Goal: Information Seeking & Learning: Learn about a topic

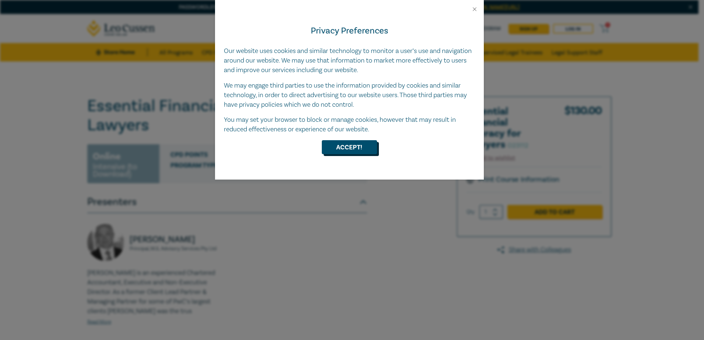
click at [352, 147] on button "Accept!" at bounding box center [349, 147] width 55 height 14
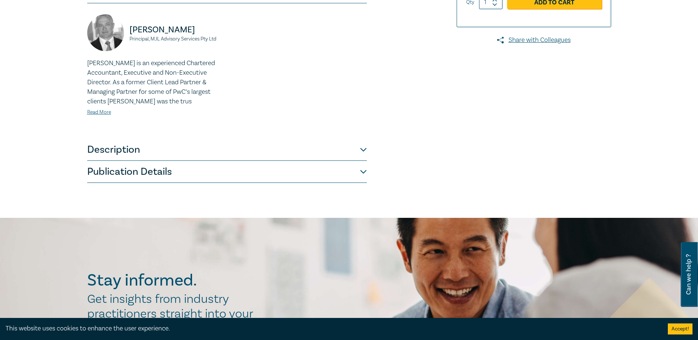
scroll to position [258, 0]
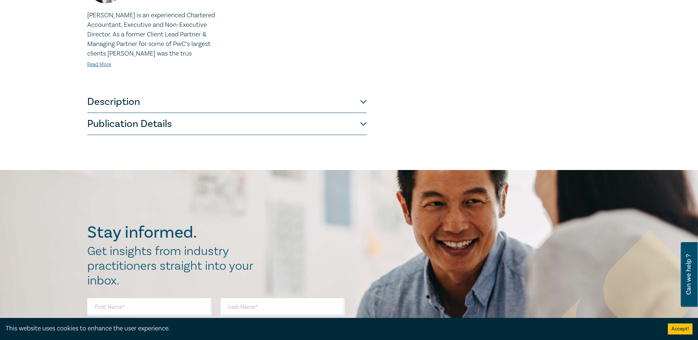
click at [361, 95] on button "Description" at bounding box center [227, 102] width 280 height 22
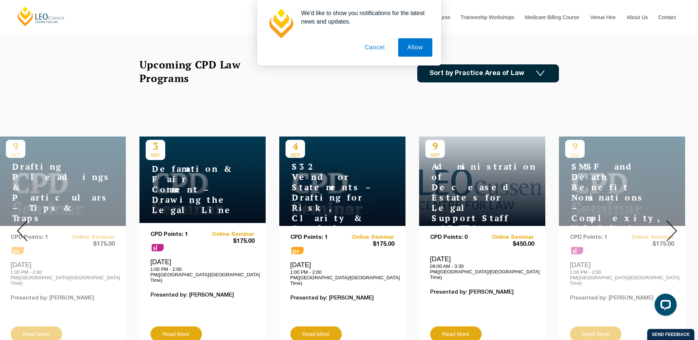
scroll to position [147, 0]
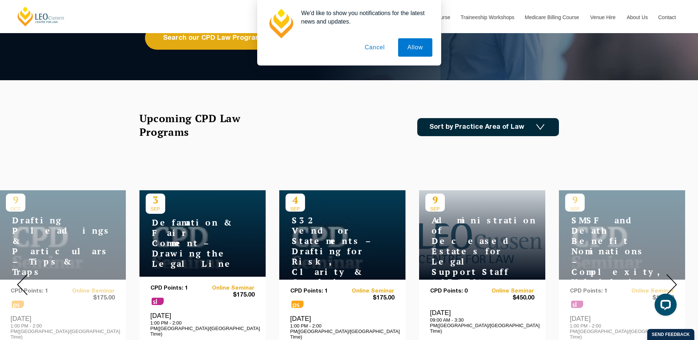
click at [480, 126] on link "Sort by Practice Area of Law" at bounding box center [488, 127] width 142 height 18
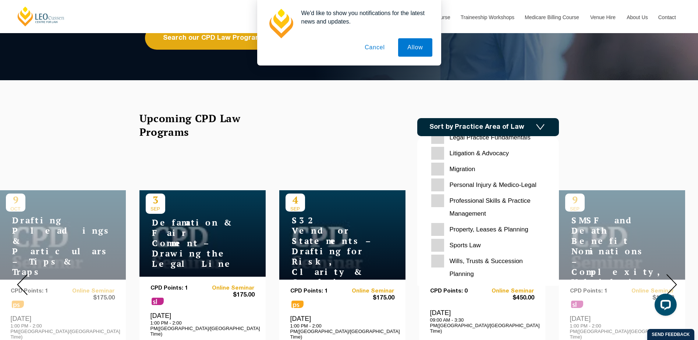
scroll to position [232, 0]
click at [488, 201] on Management "Professional Skills & Practice Management" at bounding box center [488, 207] width 114 height 26
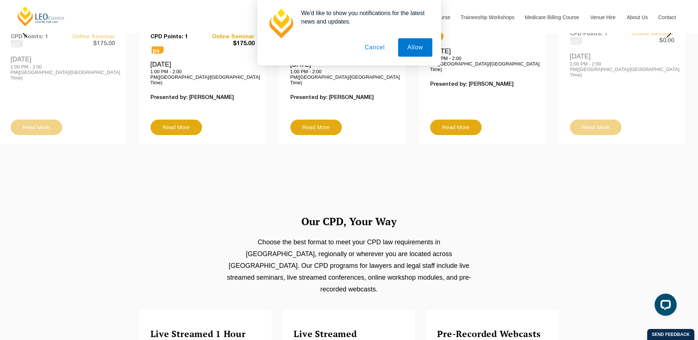
scroll to position [258, 0]
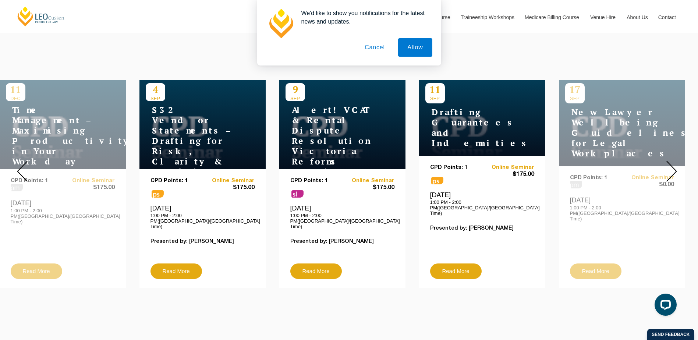
click at [672, 169] on img at bounding box center [672, 171] width 11 height 21
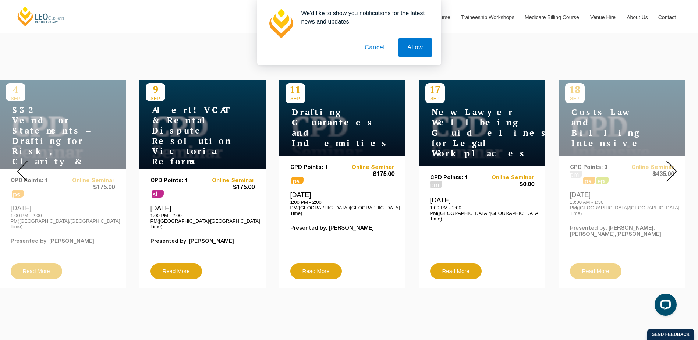
click at [672, 169] on img at bounding box center [672, 171] width 11 height 21
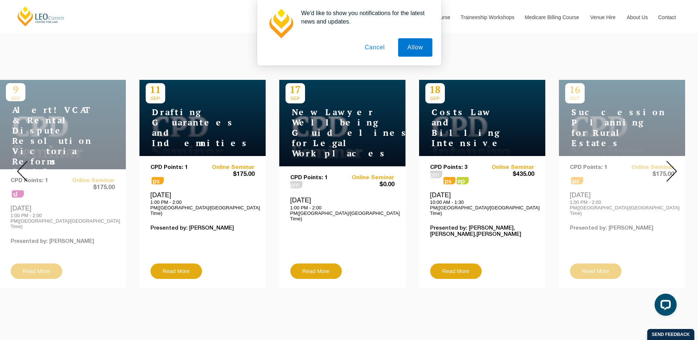
click at [672, 169] on img at bounding box center [672, 171] width 11 height 21
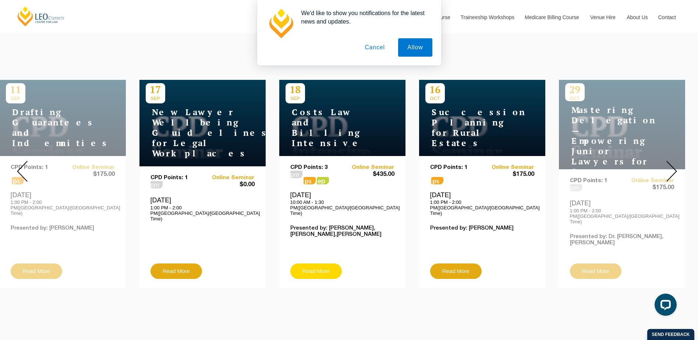
click at [321, 264] on link "Read More" at bounding box center [316, 271] width 52 height 15
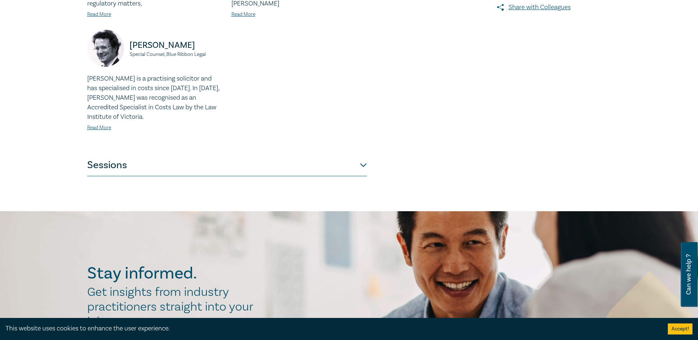
scroll to position [368, 0]
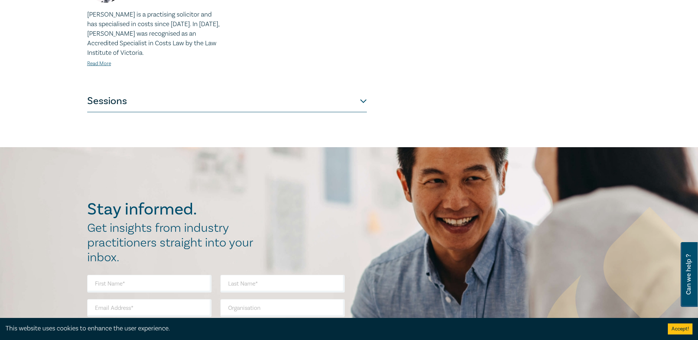
click at [357, 103] on button "Sessions" at bounding box center [227, 101] width 280 height 22
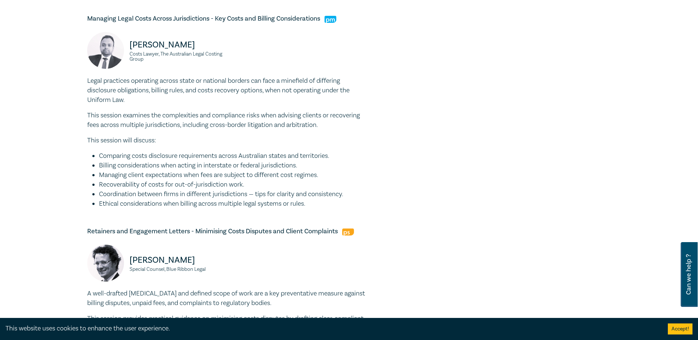
scroll to position [479, 0]
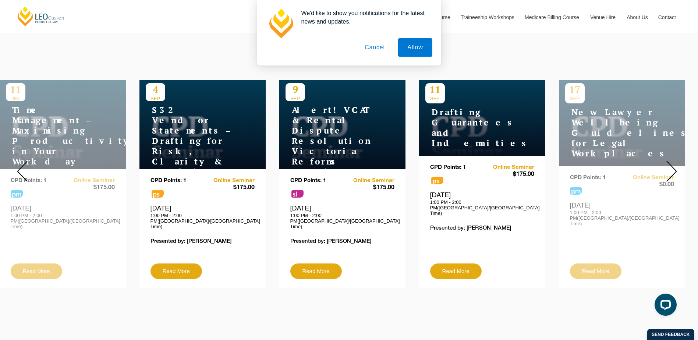
click at [672, 166] on img at bounding box center [672, 171] width 11 height 21
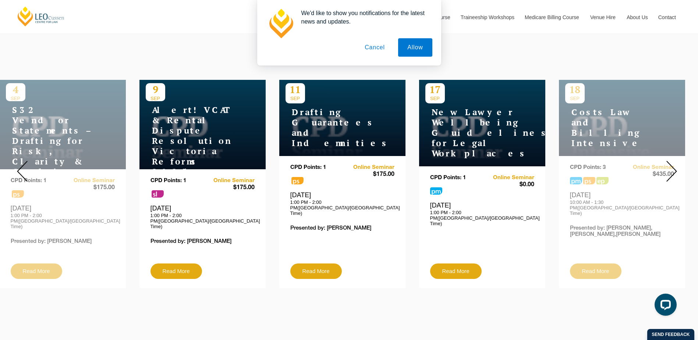
click at [672, 166] on img at bounding box center [672, 171] width 11 height 21
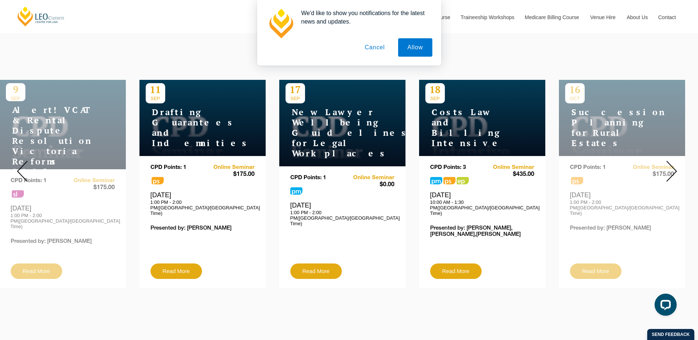
click at [672, 166] on img at bounding box center [672, 171] width 11 height 21
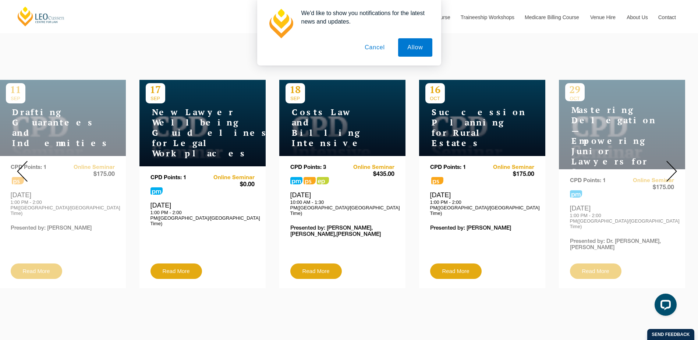
click at [672, 166] on img at bounding box center [672, 171] width 11 height 21
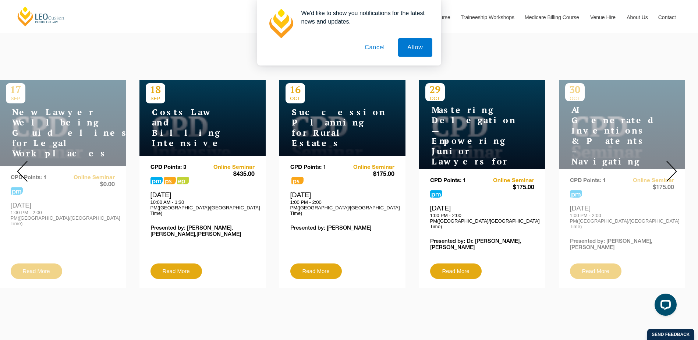
click at [672, 166] on img at bounding box center [672, 171] width 11 height 21
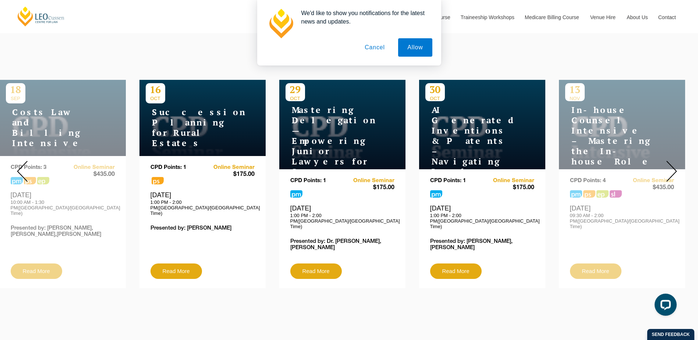
click at [672, 166] on img at bounding box center [672, 171] width 11 height 21
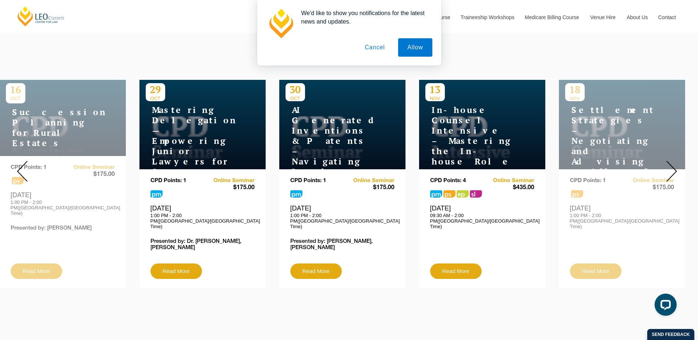
click at [672, 166] on img at bounding box center [672, 171] width 11 height 21
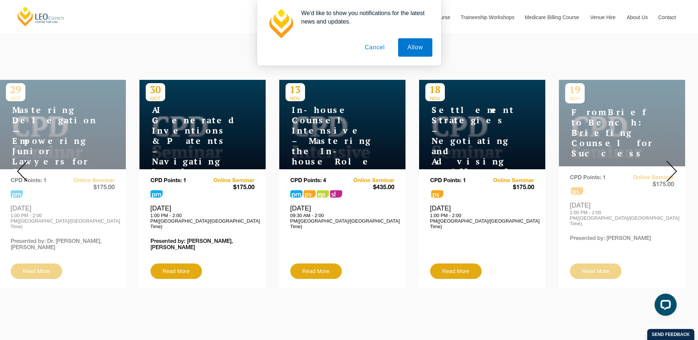
click at [672, 166] on img at bounding box center [672, 171] width 11 height 21
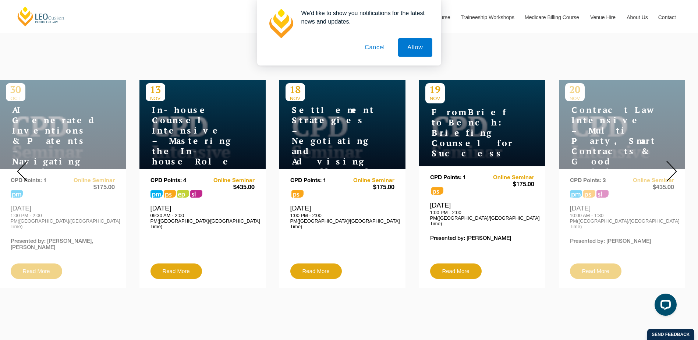
click at [672, 166] on img at bounding box center [672, 171] width 11 height 21
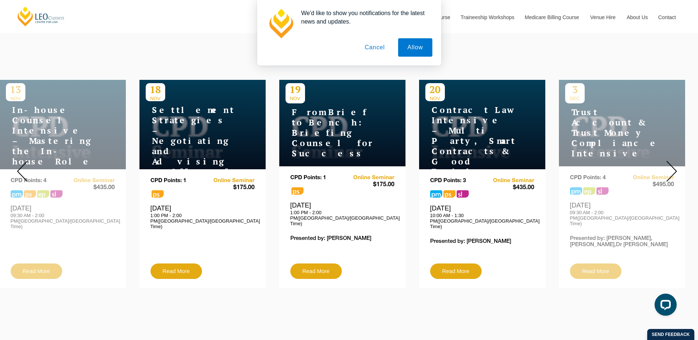
click at [672, 166] on img at bounding box center [672, 171] width 11 height 21
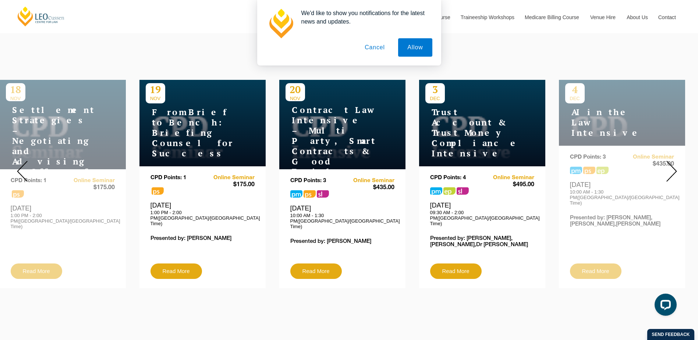
click at [672, 166] on img at bounding box center [672, 171] width 11 height 21
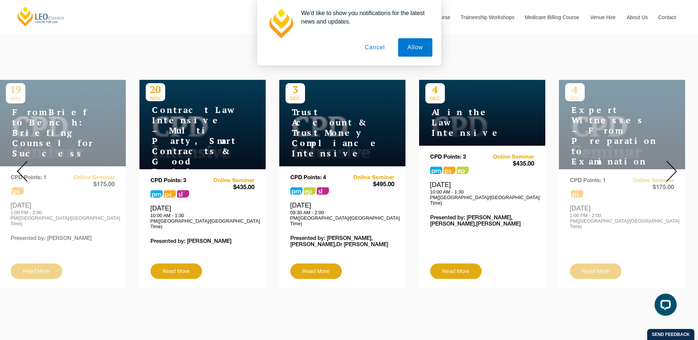
click at [672, 166] on img at bounding box center [672, 171] width 11 height 21
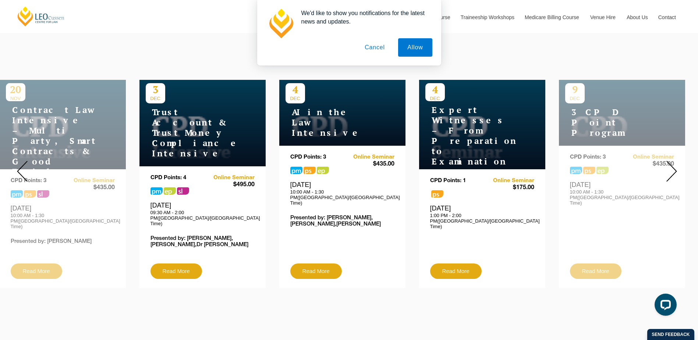
click at [672, 166] on img at bounding box center [672, 171] width 11 height 21
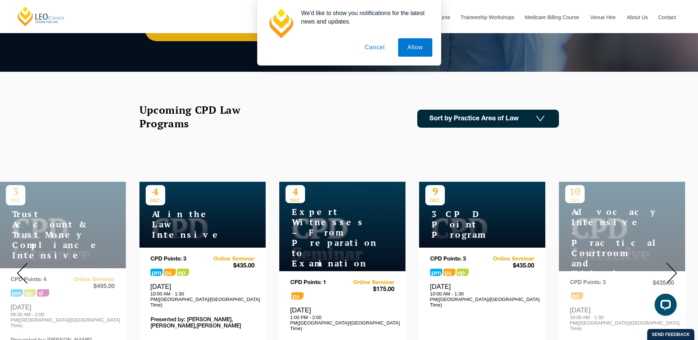
scroll to position [147, 0]
